Goal: Task Accomplishment & Management: Use online tool/utility

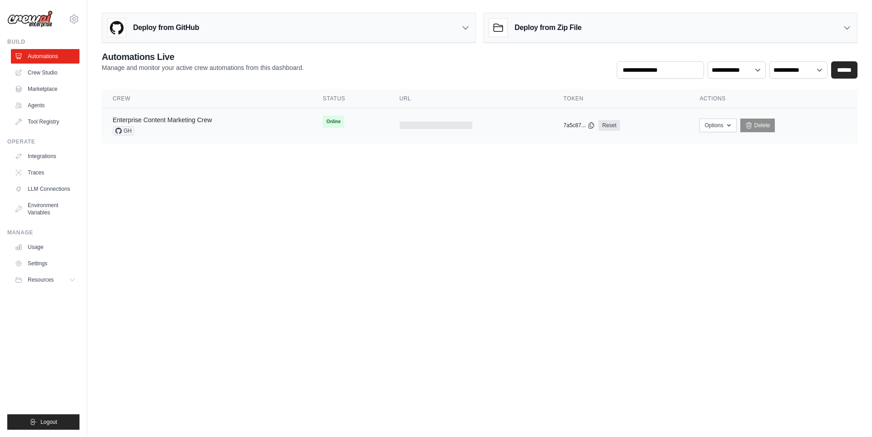
click at [185, 119] on link "Enterprise Content Marketing Crew" at bounding box center [162, 119] width 99 height 7
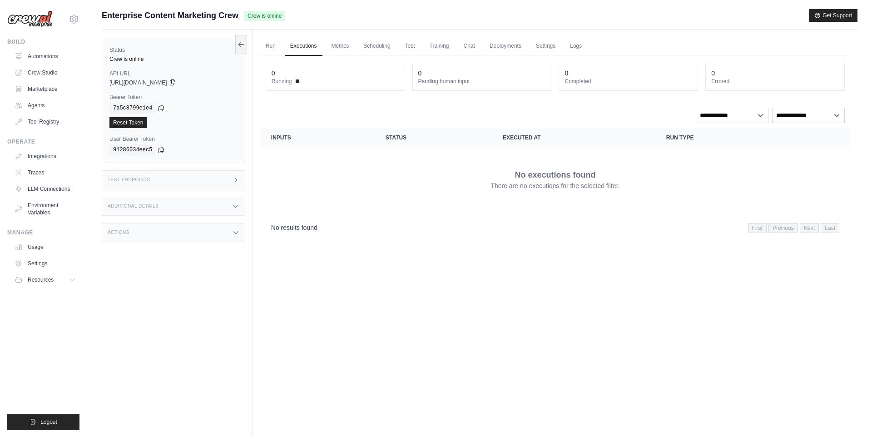
click at [176, 83] on icon at bounding box center [172, 82] width 7 height 7
click at [270, 47] on link "Run" at bounding box center [270, 46] width 21 height 19
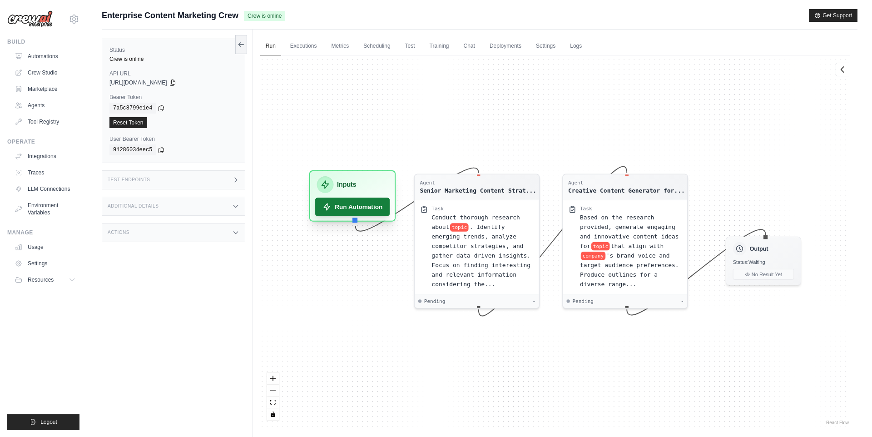
click at [373, 212] on button "Run Automation" at bounding box center [352, 206] width 75 height 19
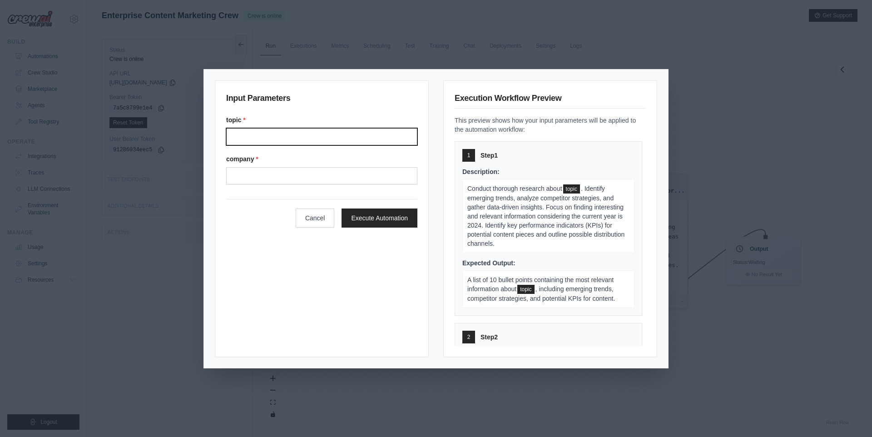
click at [260, 141] on input "Topic" at bounding box center [321, 136] width 191 height 17
click at [507, 217] on span ". Identify emerging trends, analyze competitor strategies, and gather data-driv…" at bounding box center [545, 216] width 157 height 62
click at [310, 136] on input "Topic" at bounding box center [321, 136] width 191 height 17
type input "**********"
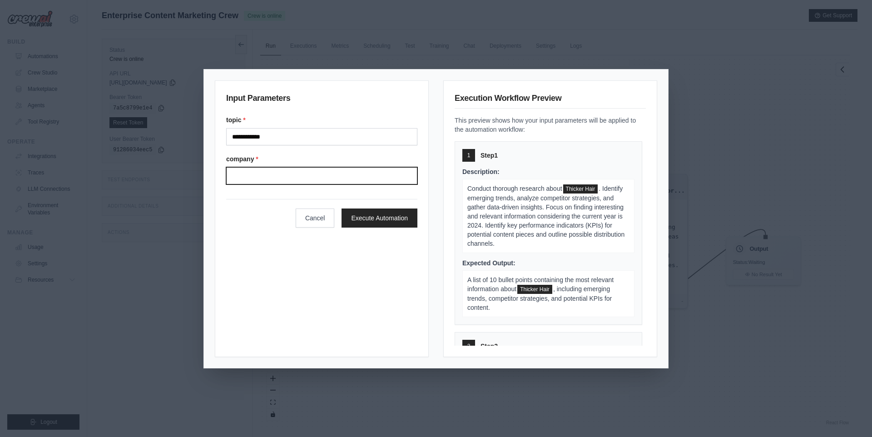
click at [281, 176] on input "Company" at bounding box center [321, 175] width 191 height 17
type input "**********"
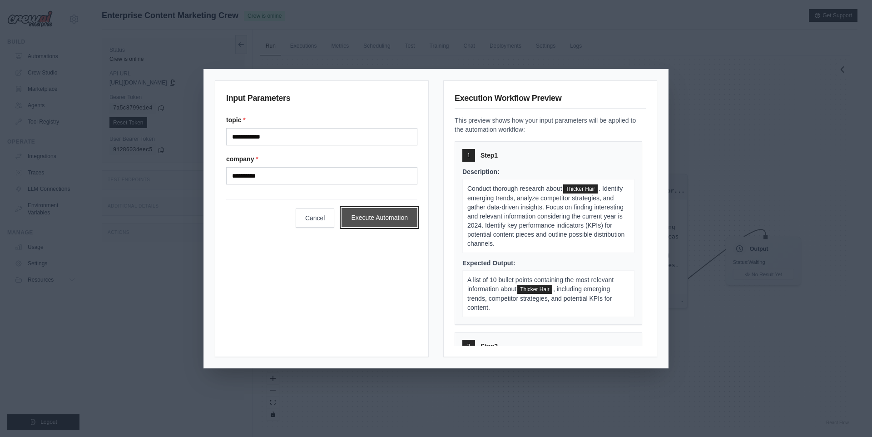
click at [365, 211] on button "Execute Automation" at bounding box center [379, 217] width 76 height 19
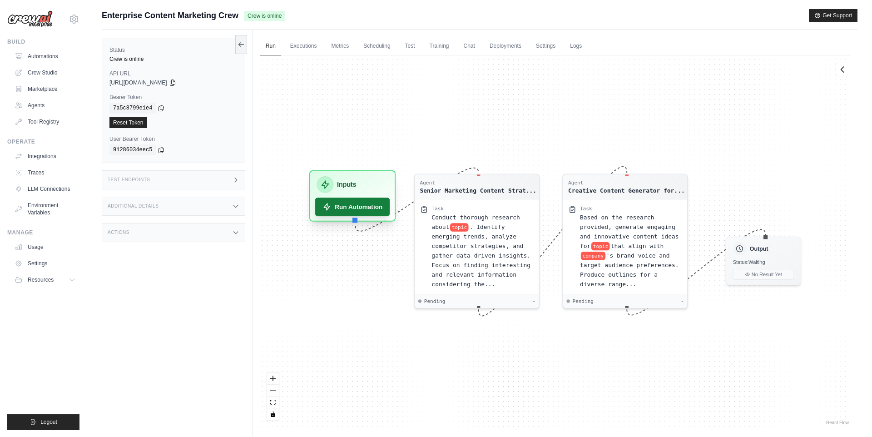
click at [364, 209] on button "Run Automation" at bounding box center [352, 206] width 75 height 19
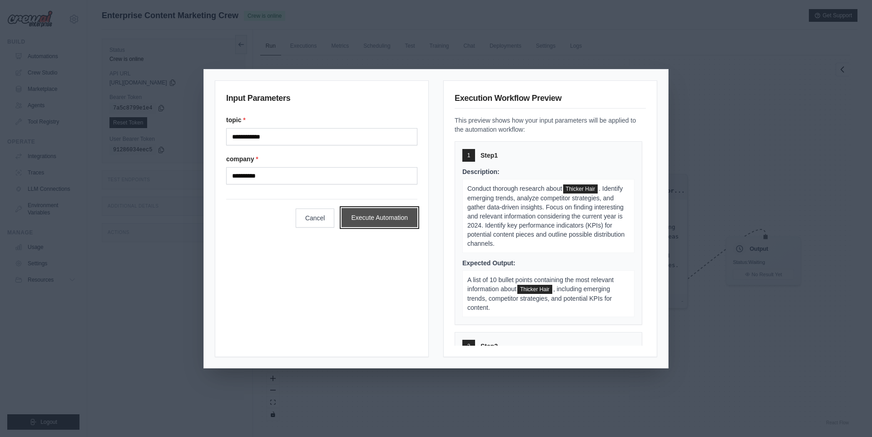
click at [375, 212] on button "Execute Automation" at bounding box center [379, 217] width 76 height 19
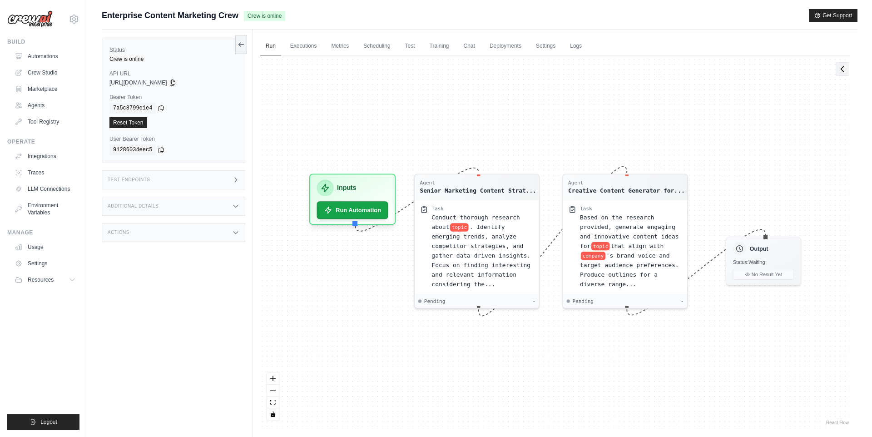
click at [841, 75] on button at bounding box center [841, 69] width 13 height 14
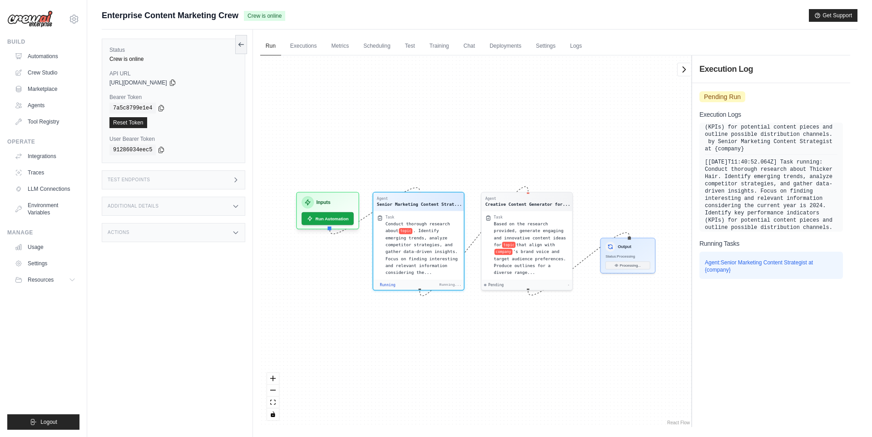
scroll to position [391, 0]
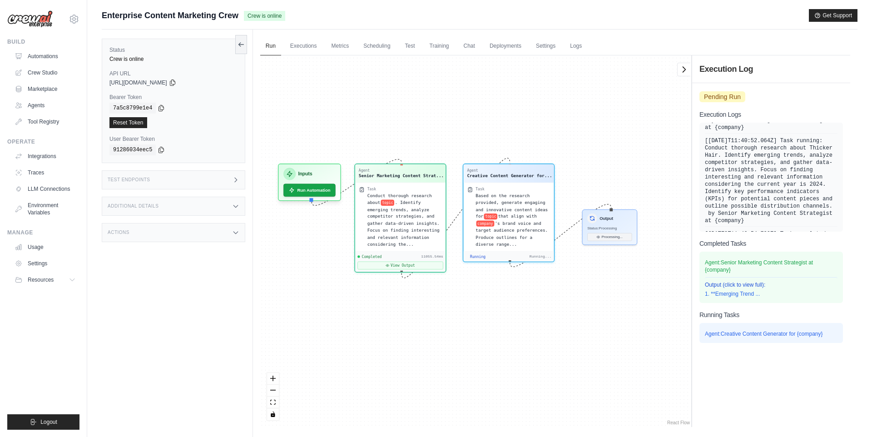
drag, startPoint x: 621, startPoint y: 157, endPoint x: 602, endPoint y: 134, distance: 29.7
click at [602, 134] on div "Agent Senior Marketing Content Strat... Task Conduct thorough research about to…" at bounding box center [475, 240] width 431 height 371
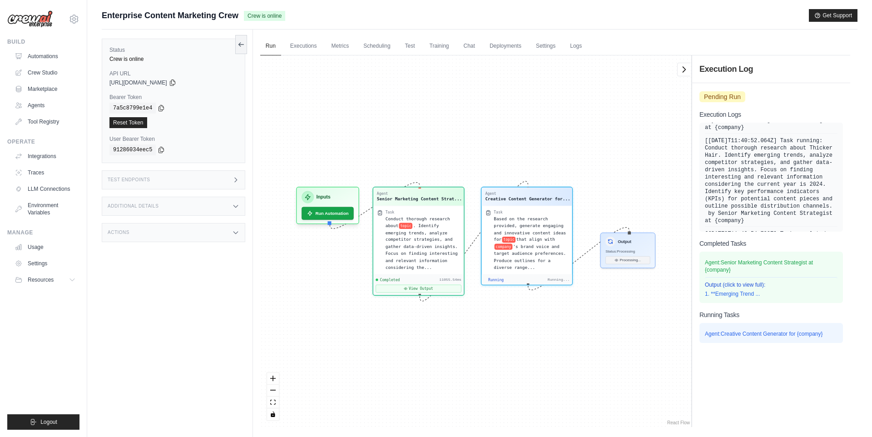
scroll to position [1140, 0]
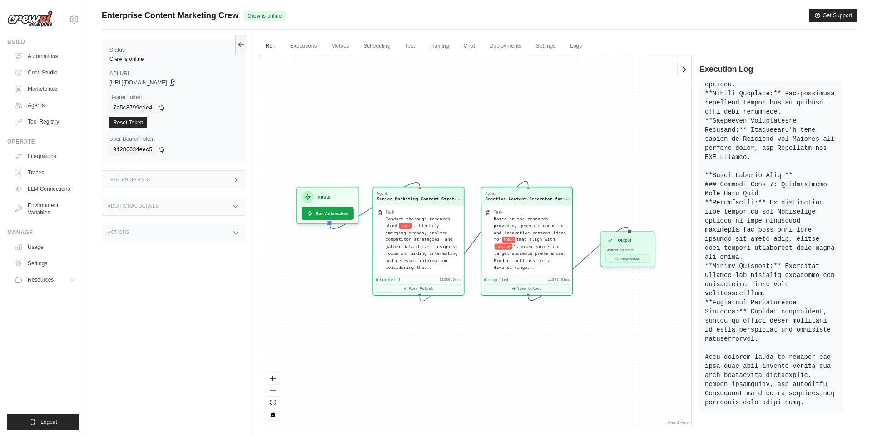
click at [619, 258] on button "View Result" at bounding box center [627, 259] width 44 height 8
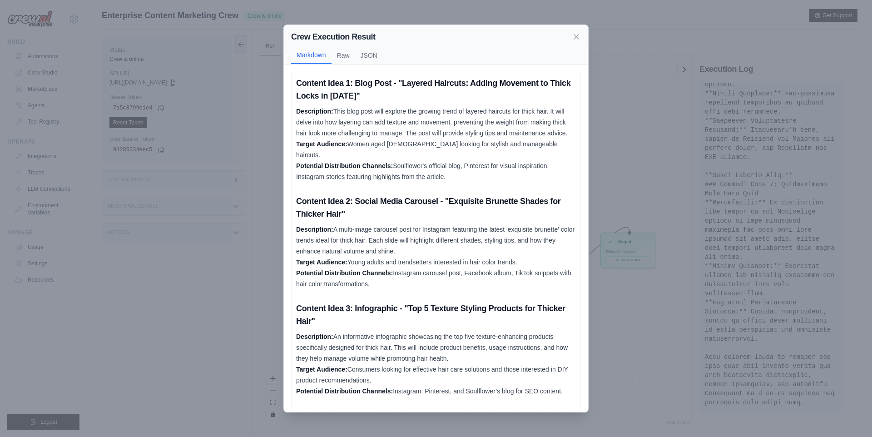
drag, startPoint x: 343, startPoint y: 122, endPoint x: 469, endPoint y: 141, distance: 128.0
click at [469, 141] on p "Description: This blog post will explore the growing trend of layered haircuts …" at bounding box center [436, 144] width 280 height 76
drag, startPoint x: 390, startPoint y: 167, endPoint x: 480, endPoint y: 180, distance: 90.9
click at [480, 181] on p "Description: This blog post will explore the growing trend of layered haircuts …" at bounding box center [436, 144] width 280 height 76
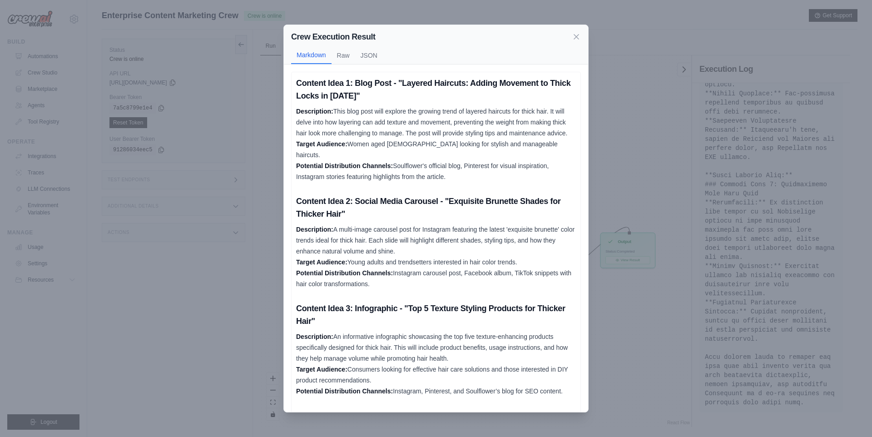
click at [480, 180] on p "Description: This blog post will explore the growing trend of layered haircuts …" at bounding box center [436, 144] width 280 height 76
drag, startPoint x: 444, startPoint y: 201, endPoint x: 433, endPoint y: 205, distance: 11.6
click at [433, 205] on h3 "Content Idea 2: Social Media Carousel - "Exquisite Brunette Shades for Thicker …" at bounding box center [436, 207] width 280 height 25
click at [431, 217] on h3 "Content Idea 2: Social Media Carousel - "Exquisite Brunette Shades for Thicker …" at bounding box center [436, 207] width 280 height 25
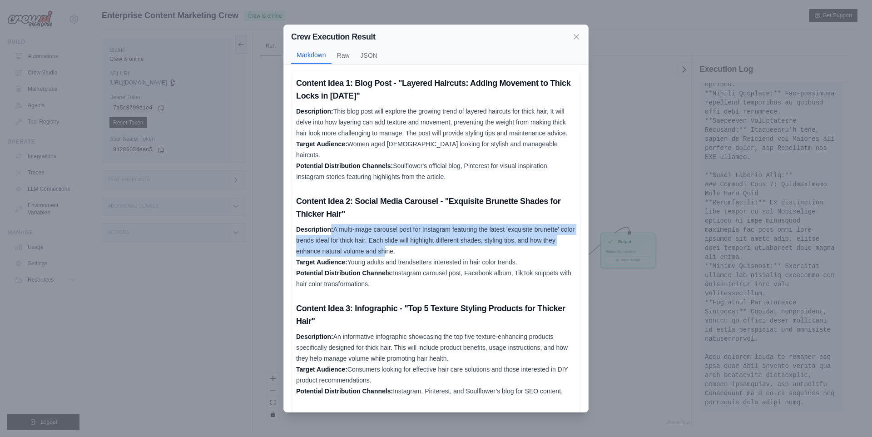
drag, startPoint x: 330, startPoint y: 226, endPoint x: 443, endPoint y: 247, distance: 114.5
click at [443, 247] on p "Description: A multi-image carousel post for Instagram featuring the latest 'ex…" at bounding box center [436, 256] width 280 height 65
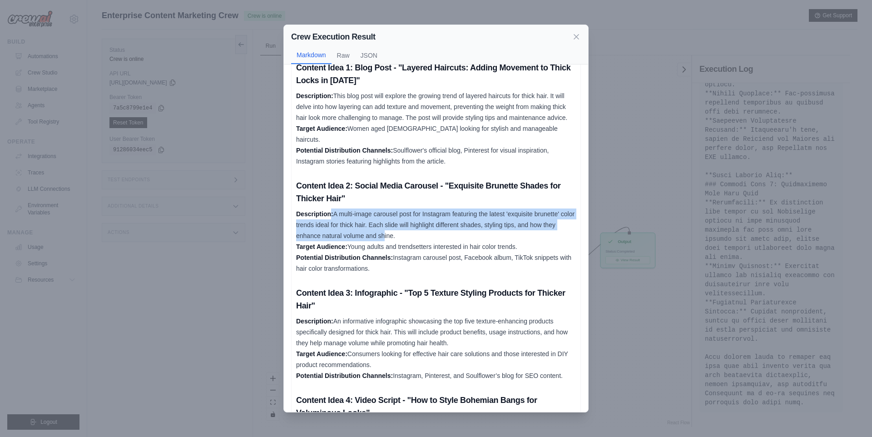
scroll to position [0, 0]
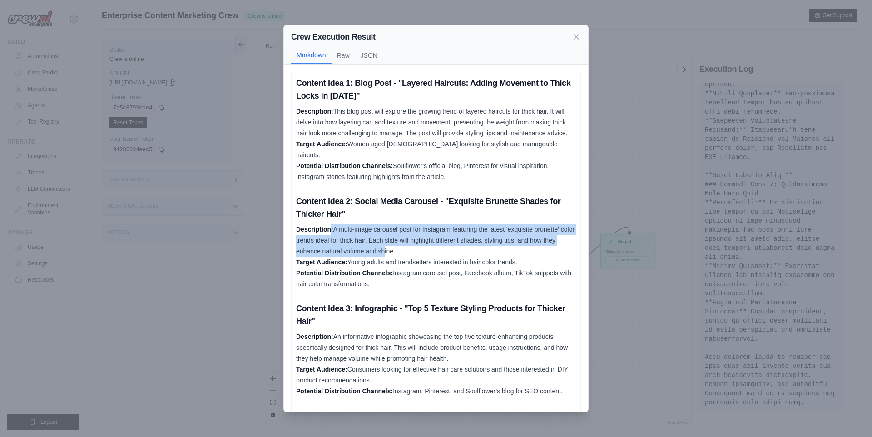
click at [429, 232] on p "Description: A multi-image carousel post for Instagram featuring the latest 'ex…" at bounding box center [436, 256] width 280 height 65
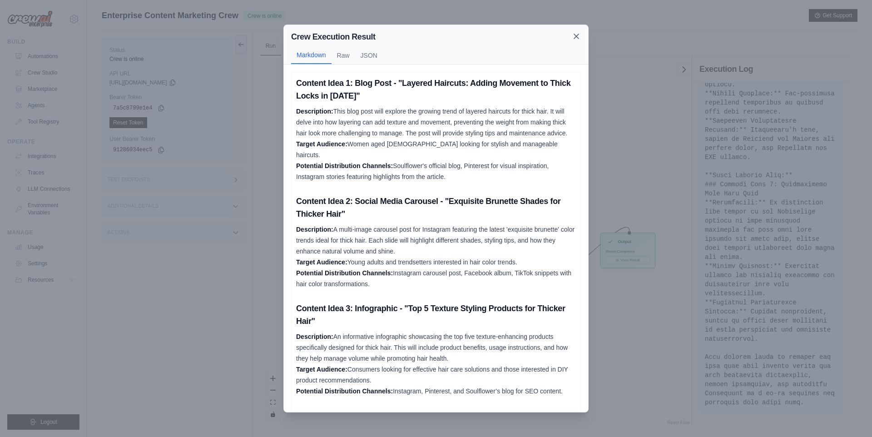
click at [576, 34] on icon at bounding box center [576, 36] width 9 height 9
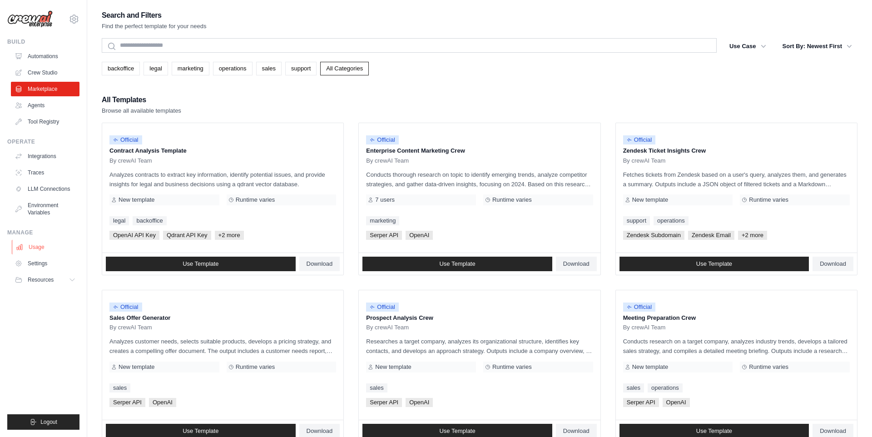
click at [47, 252] on link "Usage" at bounding box center [46, 247] width 69 height 15
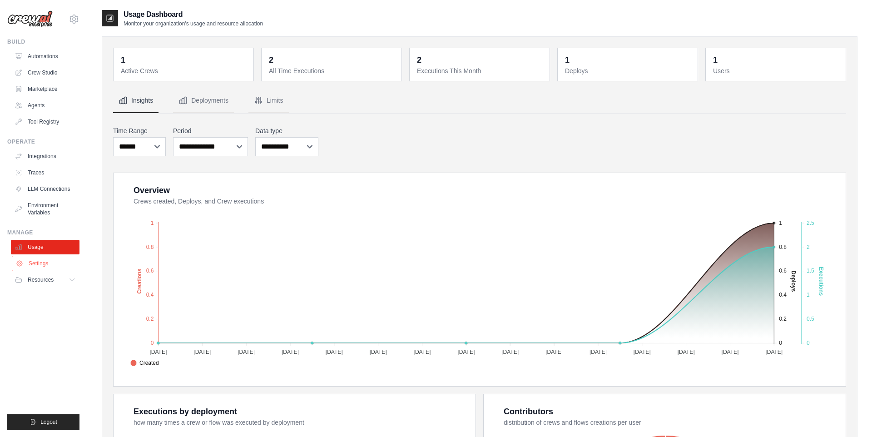
click at [41, 266] on link "Settings" at bounding box center [46, 263] width 69 height 15
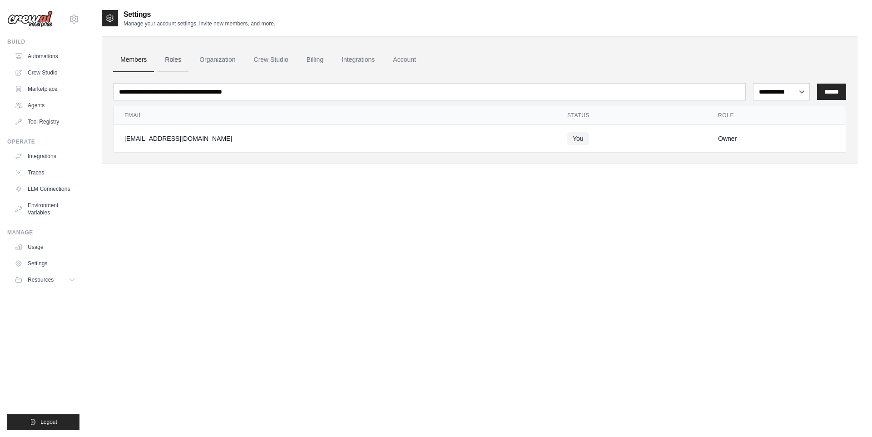
click at [182, 57] on link "Roles" at bounding box center [173, 60] width 31 height 25
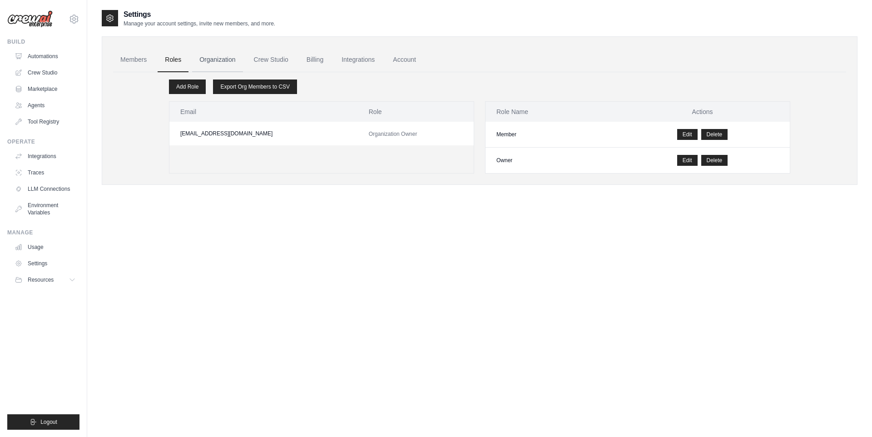
click at [200, 57] on link "Organization" at bounding box center [217, 60] width 50 height 25
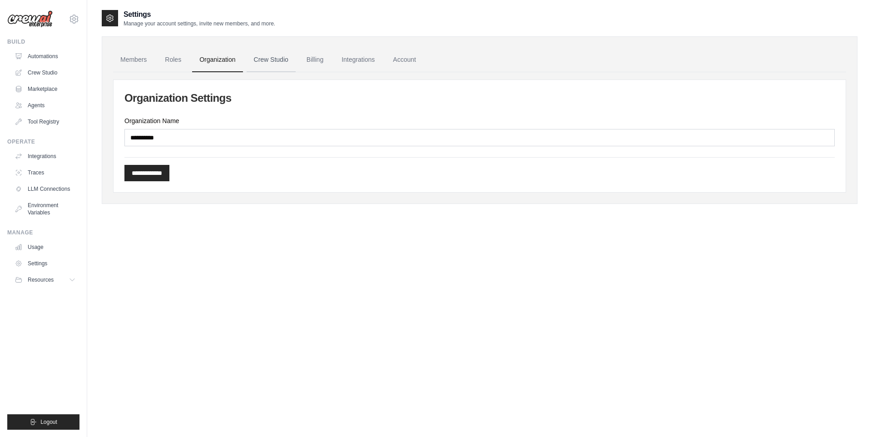
click at [289, 51] on link "Crew Studio" at bounding box center [271, 60] width 49 height 25
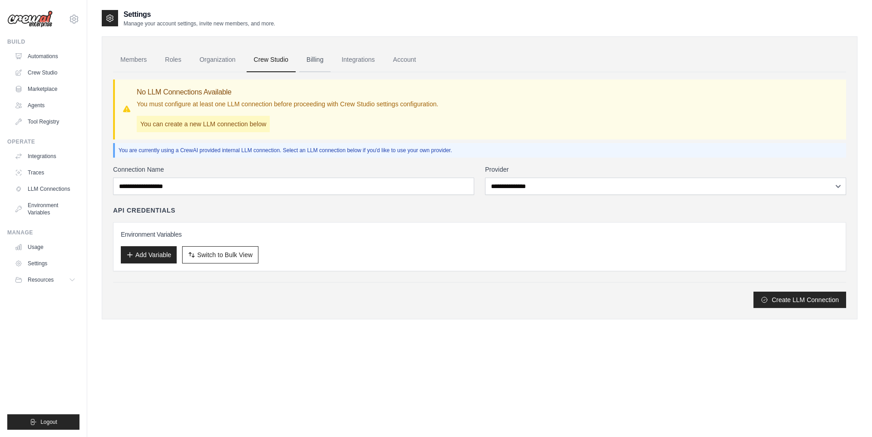
click at [328, 59] on link "Billing" at bounding box center [314, 60] width 31 height 25
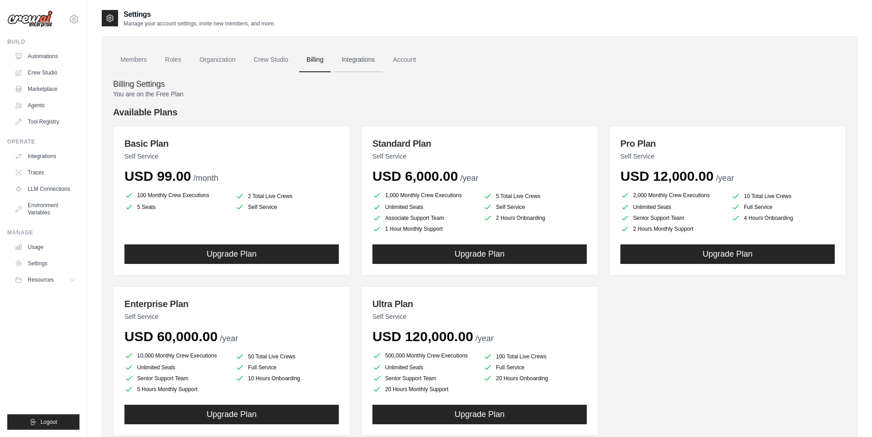
click at [369, 63] on link "Integrations" at bounding box center [358, 60] width 48 height 25
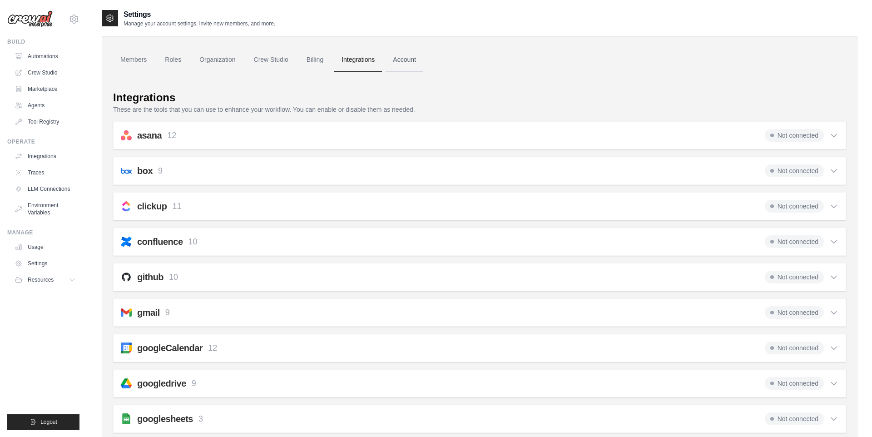
click at [423, 49] on link "Account" at bounding box center [404, 60] width 38 height 25
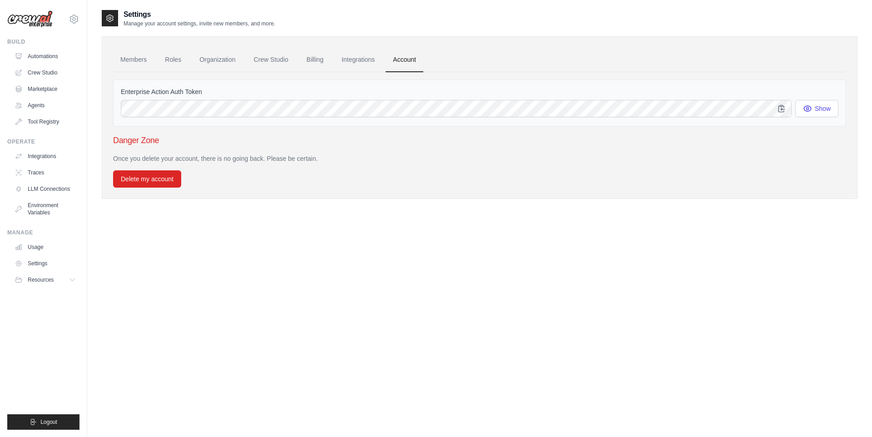
click at [419, 60] on link "Account" at bounding box center [404, 60] width 38 height 25
click at [27, 59] on link "Automations" at bounding box center [46, 56] width 69 height 15
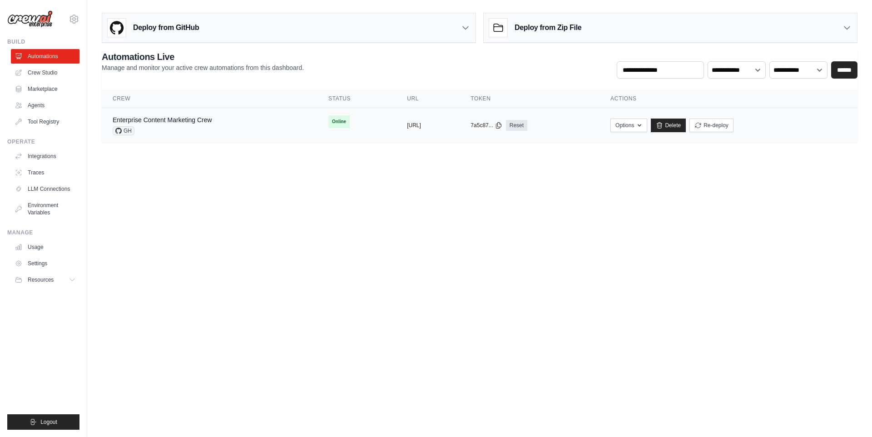
click at [118, 131] on icon at bounding box center [118, 131] width 6 height 6
click at [219, 227] on body "santoshsbishnoi6@gmail.com Settings Build Automations Crew Studio" at bounding box center [436, 218] width 872 height 437
click at [125, 131] on span "GH" at bounding box center [124, 130] width 22 height 9
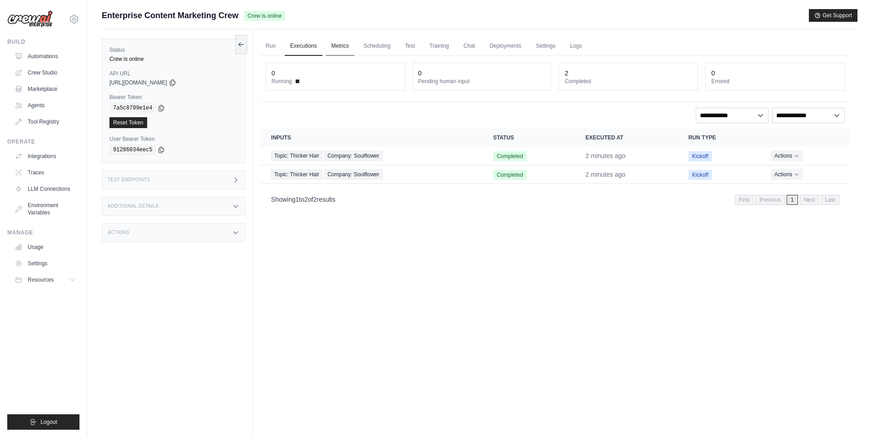
click at [332, 46] on link "Metrics" at bounding box center [340, 46] width 29 height 19
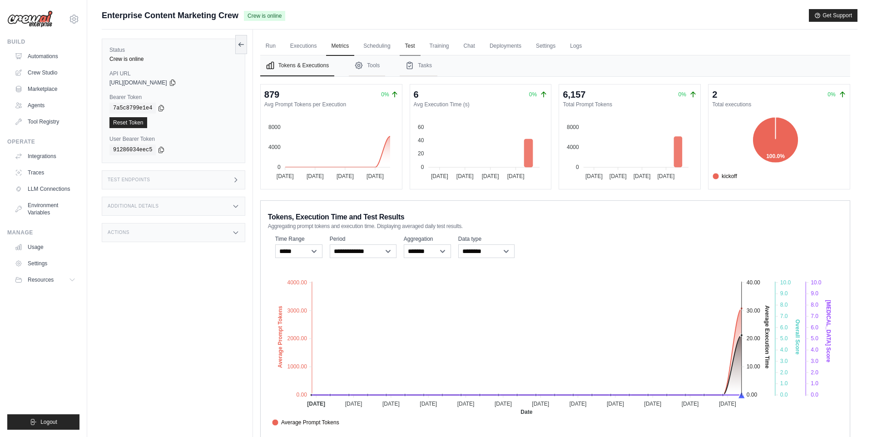
click at [411, 46] on link "Test" at bounding box center [409, 46] width 21 height 19
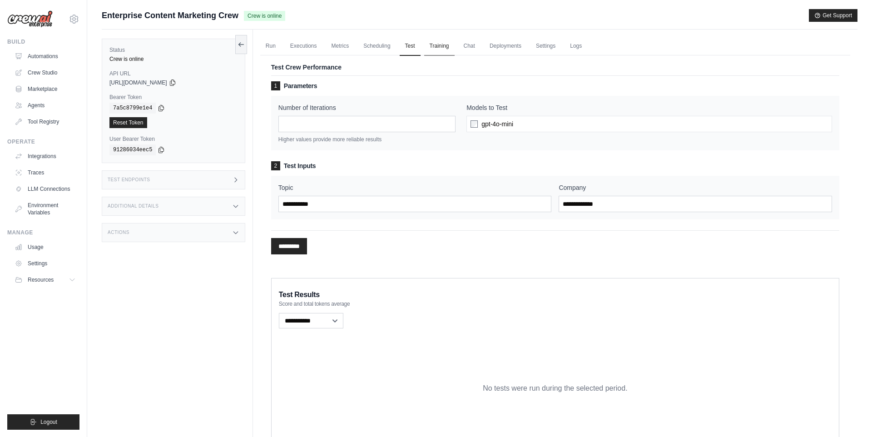
click at [454, 44] on link "Training" at bounding box center [439, 46] width 30 height 19
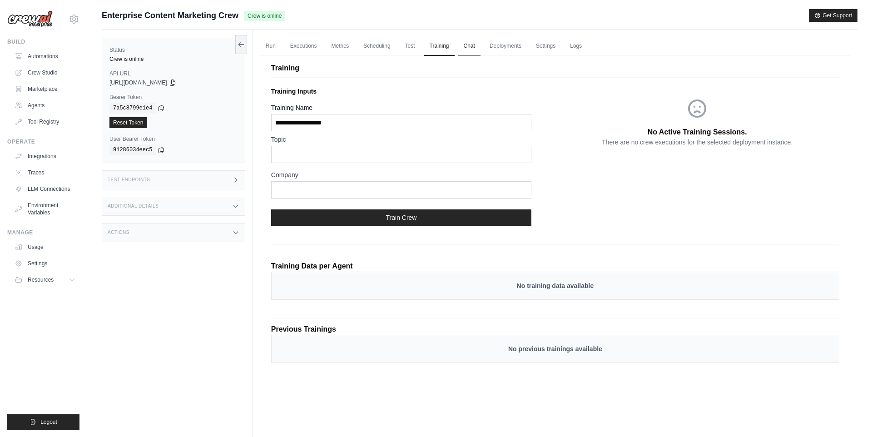
click at [480, 45] on link "Chat" at bounding box center [469, 46] width 22 height 19
click at [510, 44] on link "Deployments" at bounding box center [505, 46] width 43 height 19
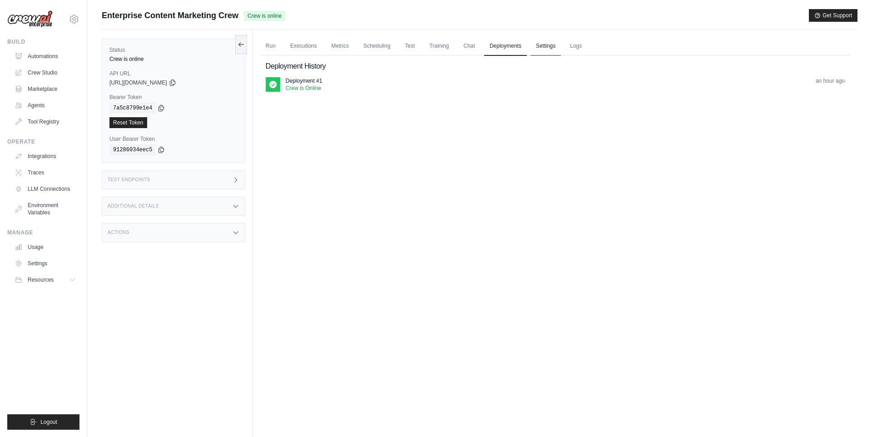
click at [561, 52] on link "Settings" at bounding box center [545, 46] width 30 height 19
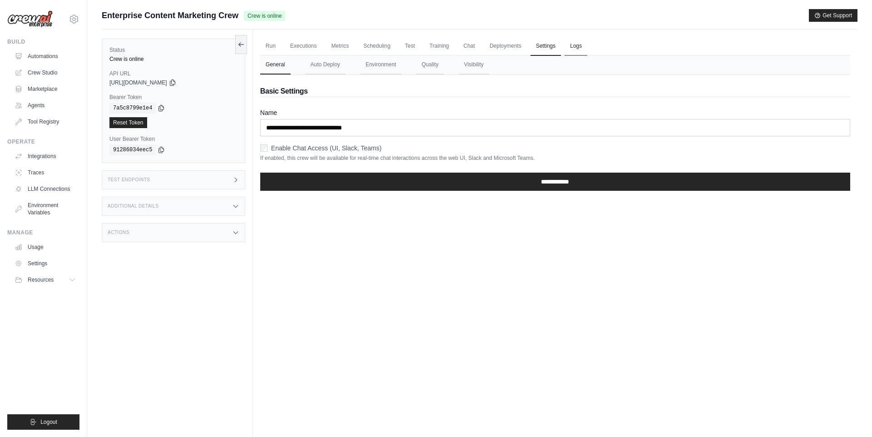
click at [583, 46] on link "Logs" at bounding box center [575, 46] width 23 height 19
